Goal: Navigation & Orientation: Find specific page/section

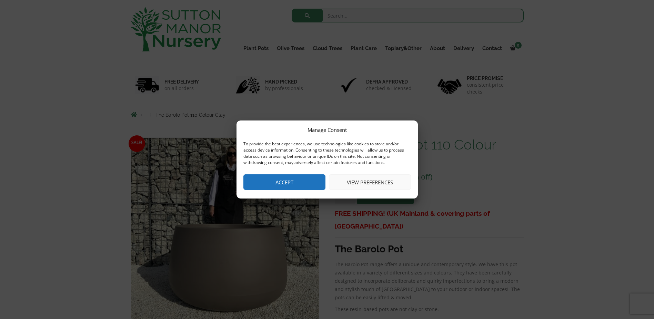
click at [275, 182] on button "Accept" at bounding box center [285, 182] width 82 height 16
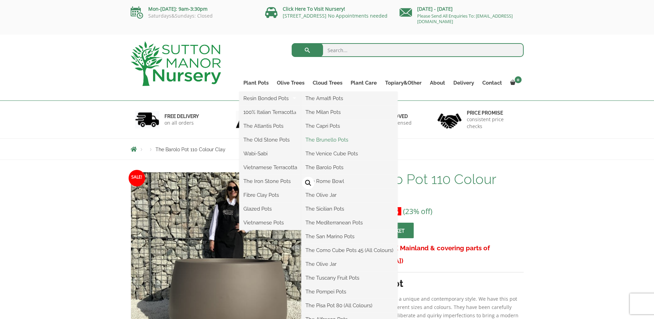
click at [348, 139] on link "The Brunello Pots" at bounding box center [350, 140] width 96 height 10
click at [322, 163] on link "The Barolo Pots" at bounding box center [350, 167] width 96 height 10
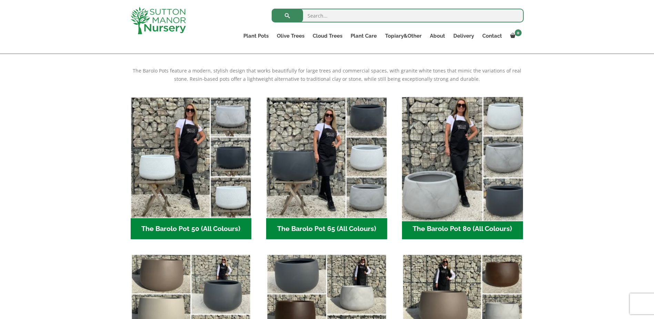
scroll to position [310, 0]
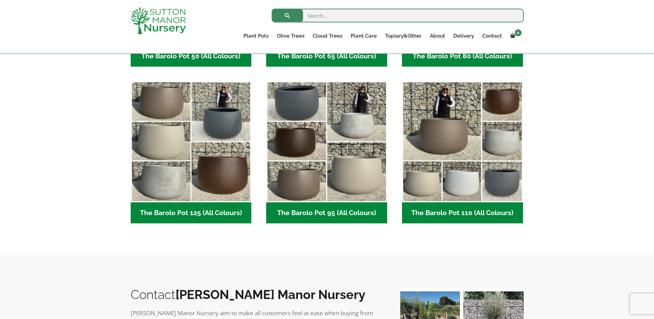
click at [317, 205] on h2 "The Barolo Pot 95 (All Colours) (7)" at bounding box center [326, 212] width 121 height 21
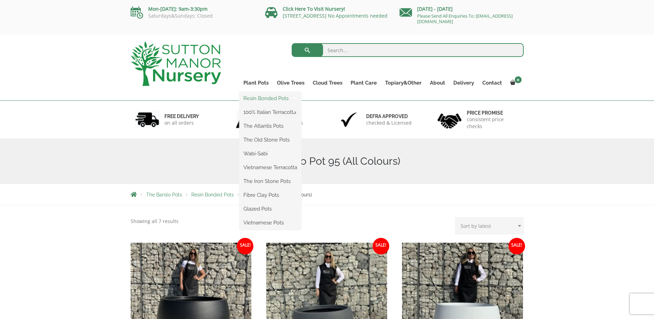
click at [264, 99] on link "Resin Bonded Pots" at bounding box center [270, 98] width 62 height 10
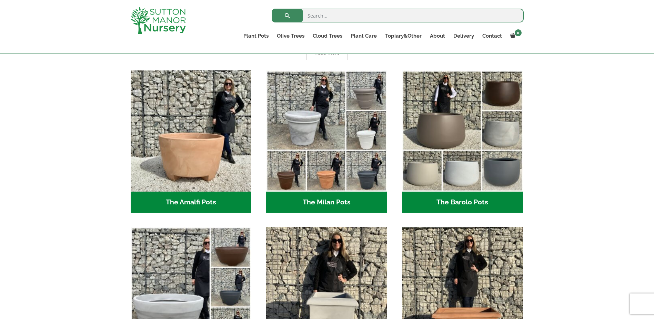
scroll to position [103, 0]
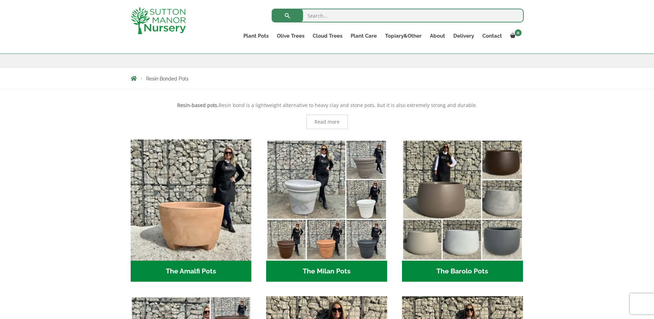
click at [468, 272] on h2 "The Barolo Pots (42)" at bounding box center [462, 270] width 121 height 21
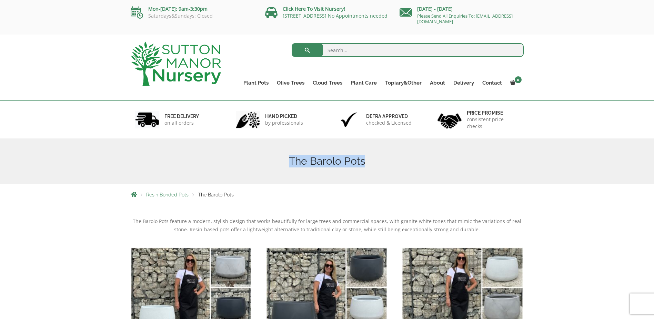
drag, startPoint x: 291, startPoint y: 160, endPoint x: 363, endPoint y: 162, distance: 72.5
click at [363, 162] on h1 "The Barolo Pots" at bounding box center [327, 161] width 393 height 12
drag, startPoint x: 363, startPoint y: 162, endPoint x: 359, endPoint y: 162, distance: 3.8
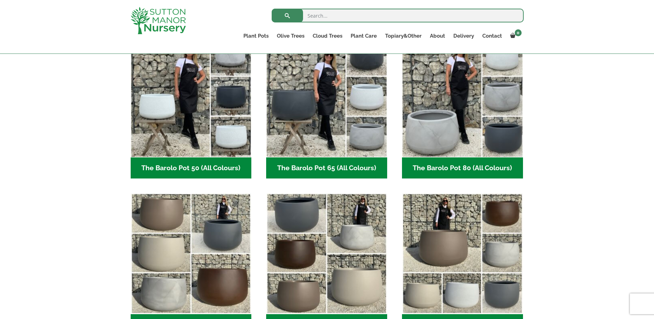
scroll to position [276, 0]
